Goal: Information Seeking & Learning: Learn about a topic

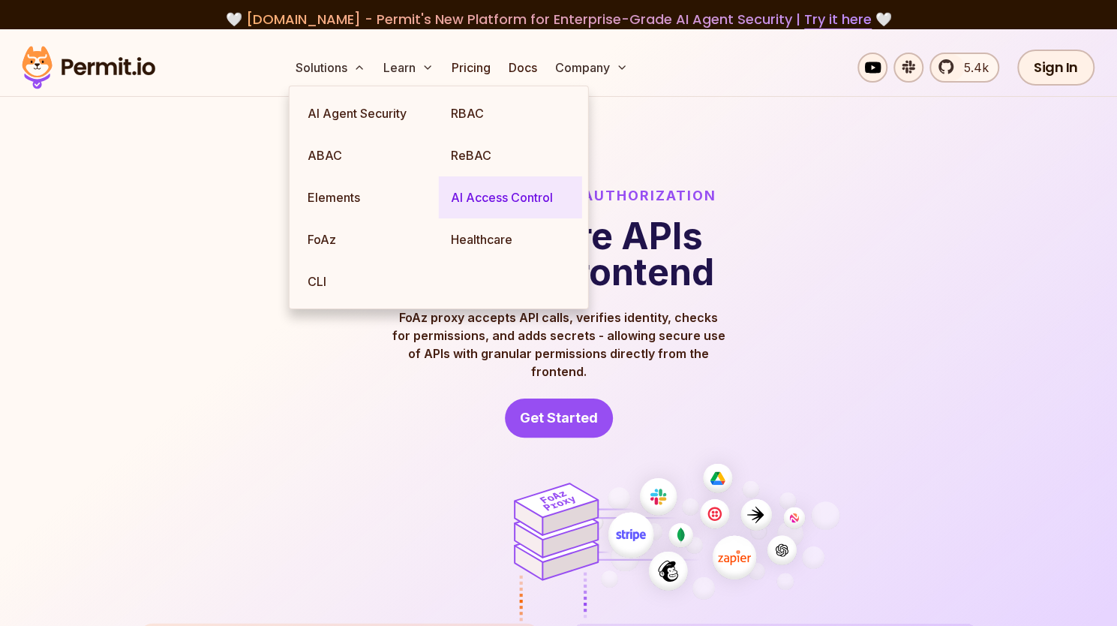
click at [513, 187] on link "AI Access Control" at bounding box center [510, 197] width 143 height 42
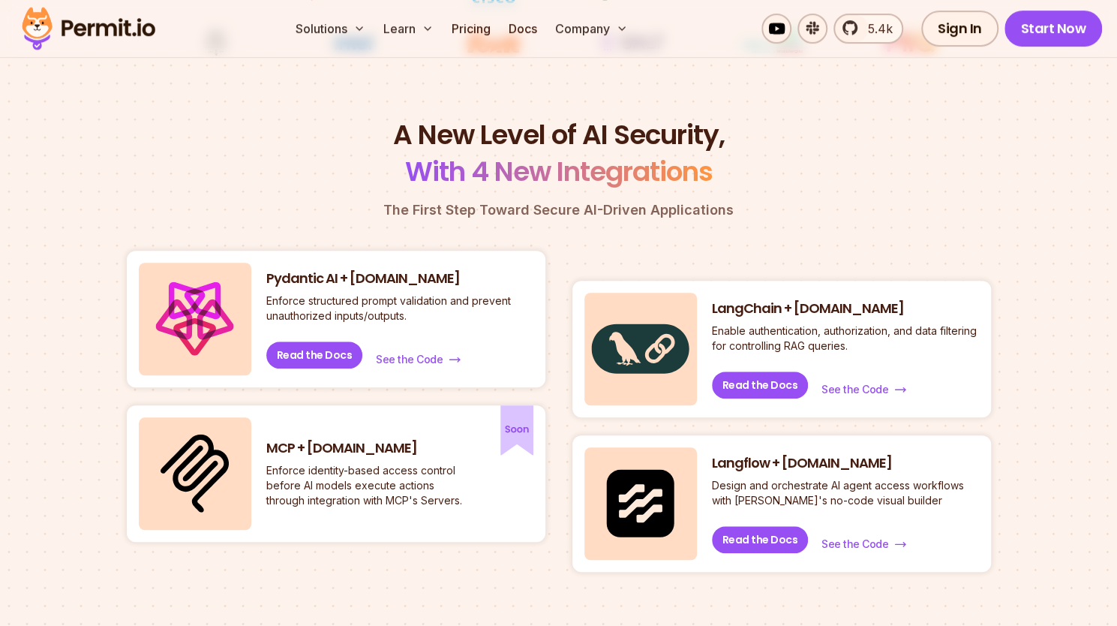
scroll to position [748, 0]
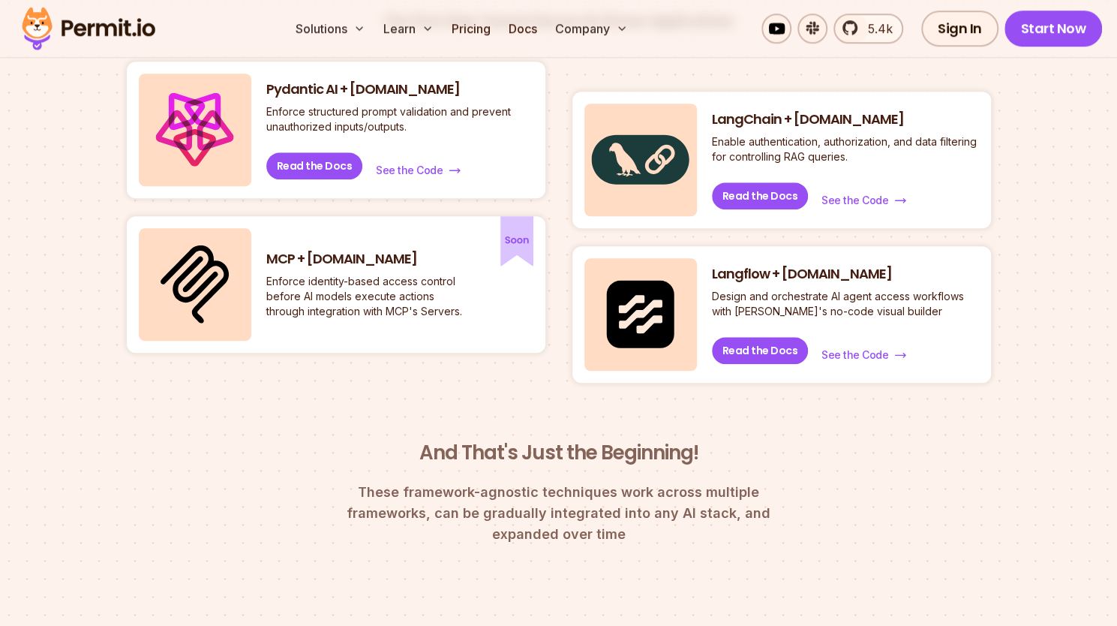
click at [390, 295] on p "Enforce identity-based access control before AI models execute actions through …" at bounding box center [367, 296] width 203 height 45
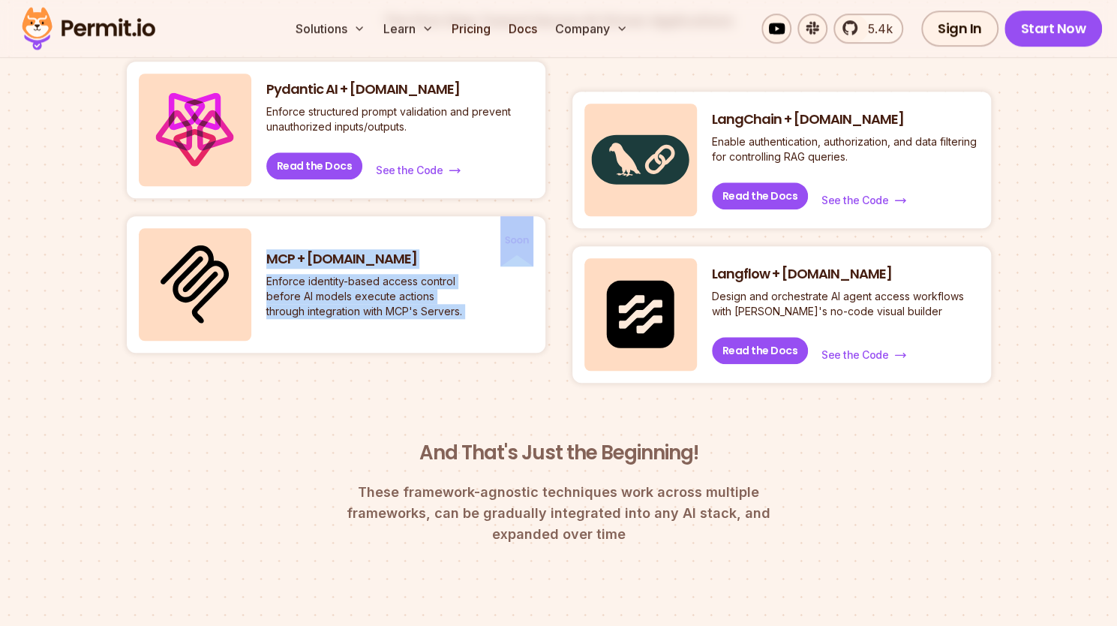
drag, startPoint x: 390, startPoint y: 295, endPoint x: 374, endPoint y: 259, distance: 39.6
click at [374, 259] on div "MCP + [DOMAIN_NAME] Enforce identity-based access control before AI models exec…" at bounding box center [367, 285] width 203 height 70
click at [374, 259] on h3 "MCP + [DOMAIN_NAME]" at bounding box center [367, 259] width 203 height 19
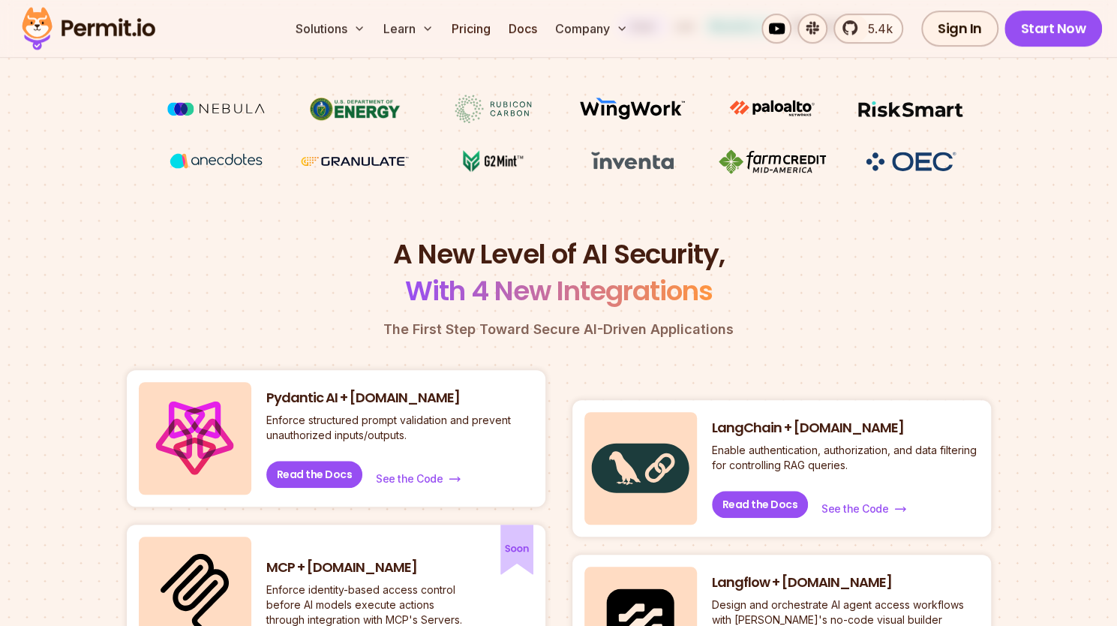
scroll to position [401, 0]
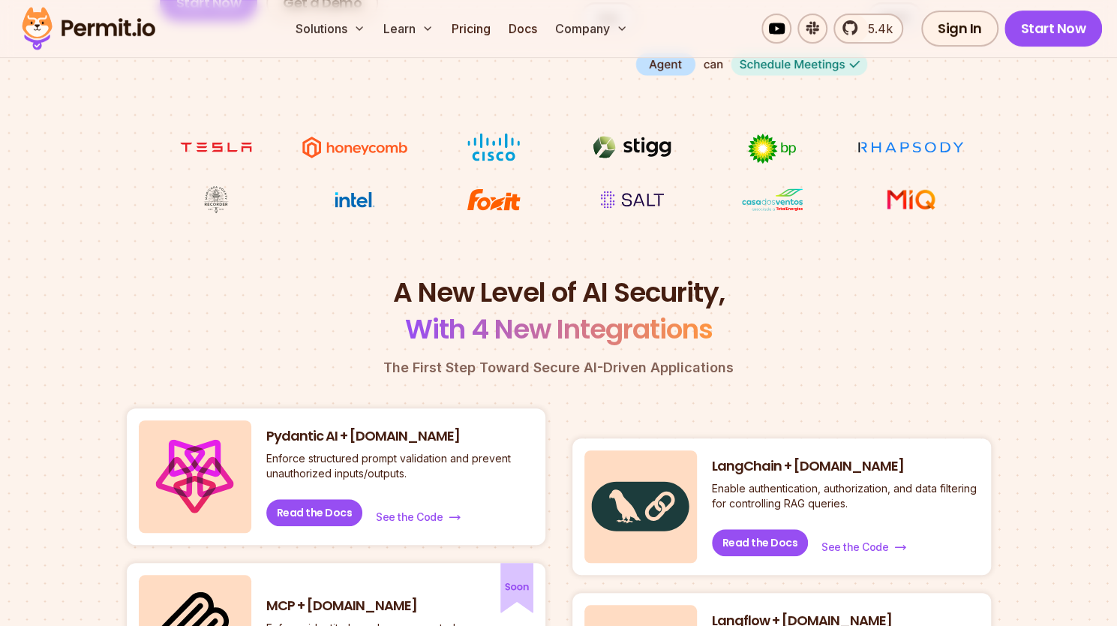
click at [539, 310] on span "With 4 New Integrations" at bounding box center [559, 329] width 308 height 38
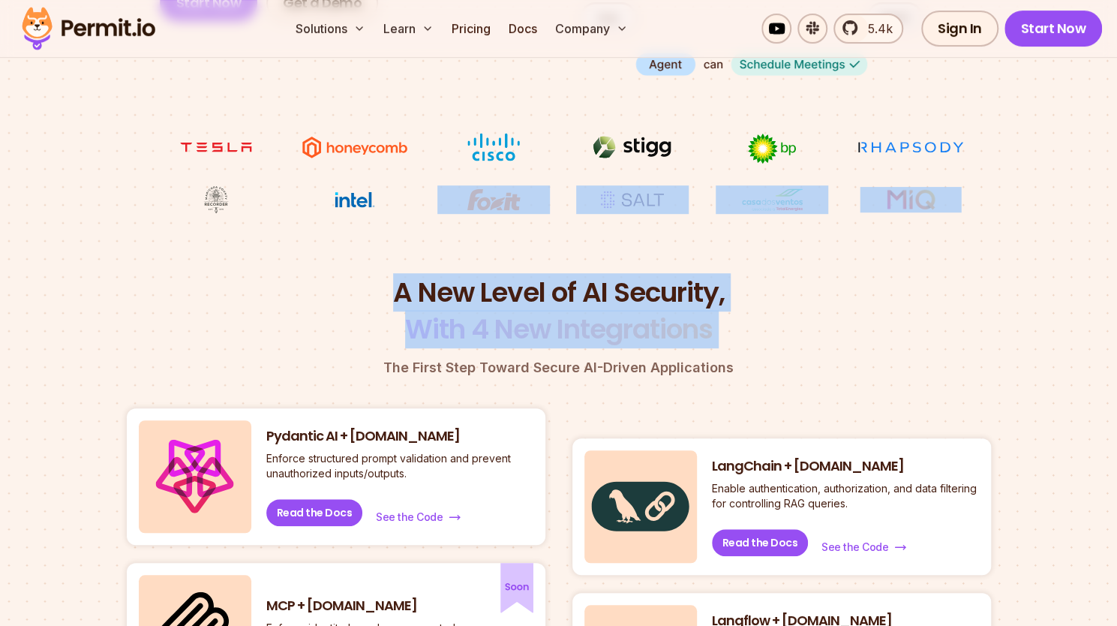
drag, startPoint x: 539, startPoint y: 310, endPoint x: 560, endPoint y: 271, distance: 44.3
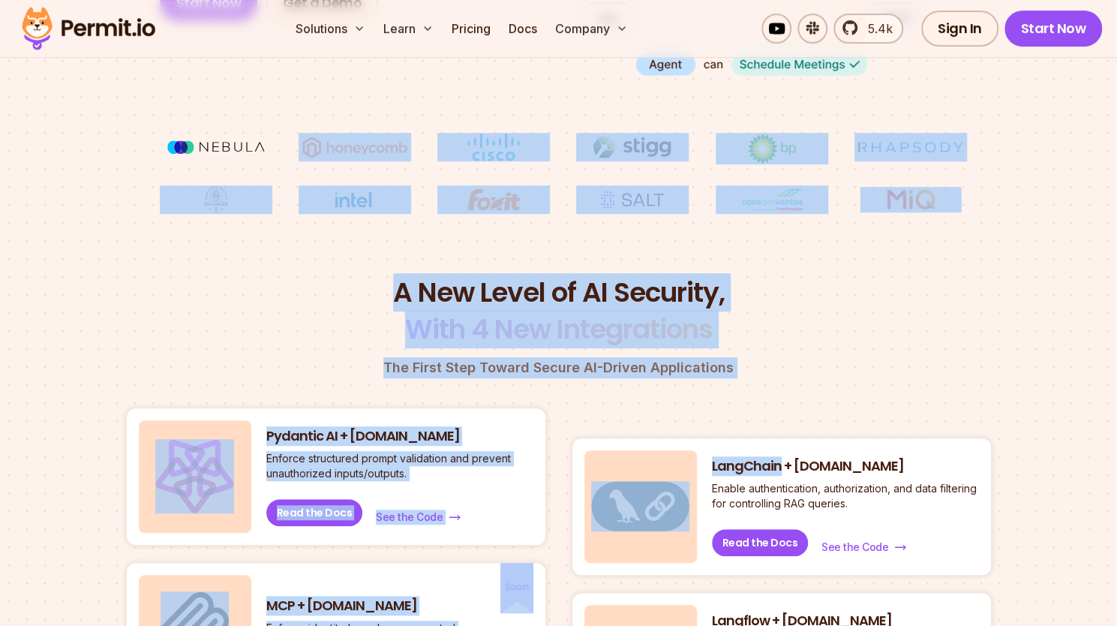
drag, startPoint x: 560, startPoint y: 271, endPoint x: 597, endPoint y: 401, distance: 135.7
click at [597, 401] on div "A New Level of AI Security, With 4 New Integrations The First Step Toward Secur…" at bounding box center [559, 583] width 864 height 618
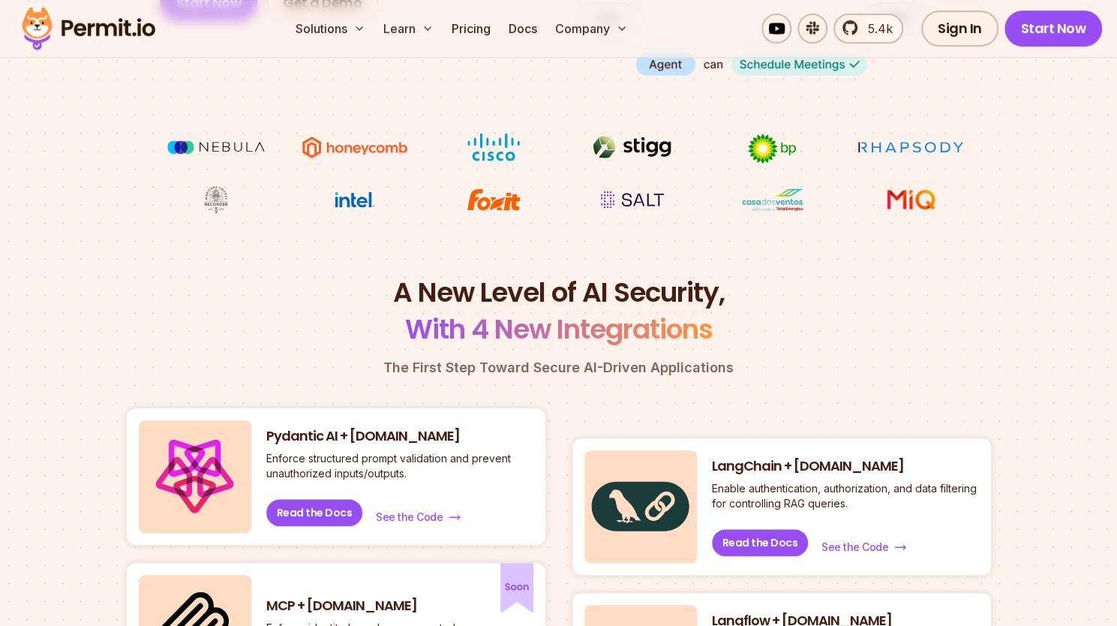
click at [497, 394] on div "A New Level of AI Security, With 4 New Integrations The First Step Toward Secur…" at bounding box center [559, 583] width 864 height 618
